Goal: Navigation & Orientation: Find specific page/section

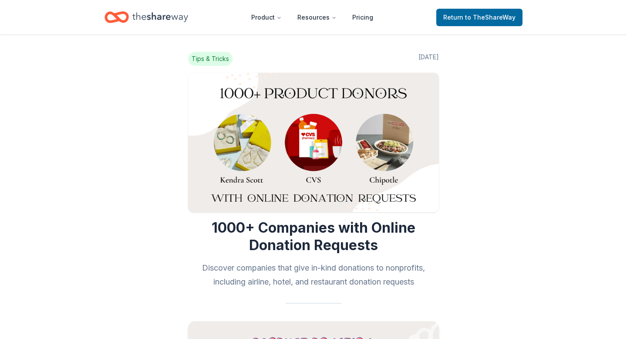
click at [170, 20] on icon "Home" at bounding box center [160, 17] width 56 height 18
click at [151, 17] on icon "Home" at bounding box center [160, 17] width 56 height 18
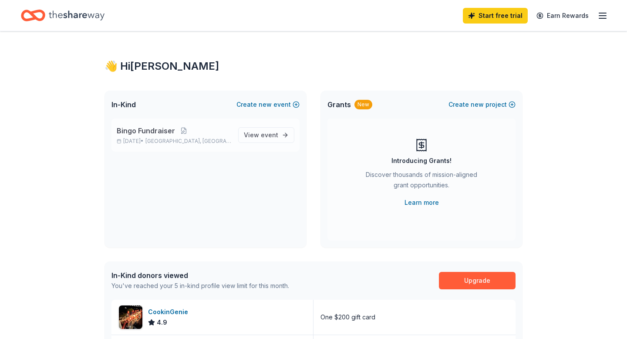
click at [141, 133] on span "Bingo Fundraiser" at bounding box center [146, 130] width 58 height 10
